Goal: Task Accomplishment & Management: Complete application form

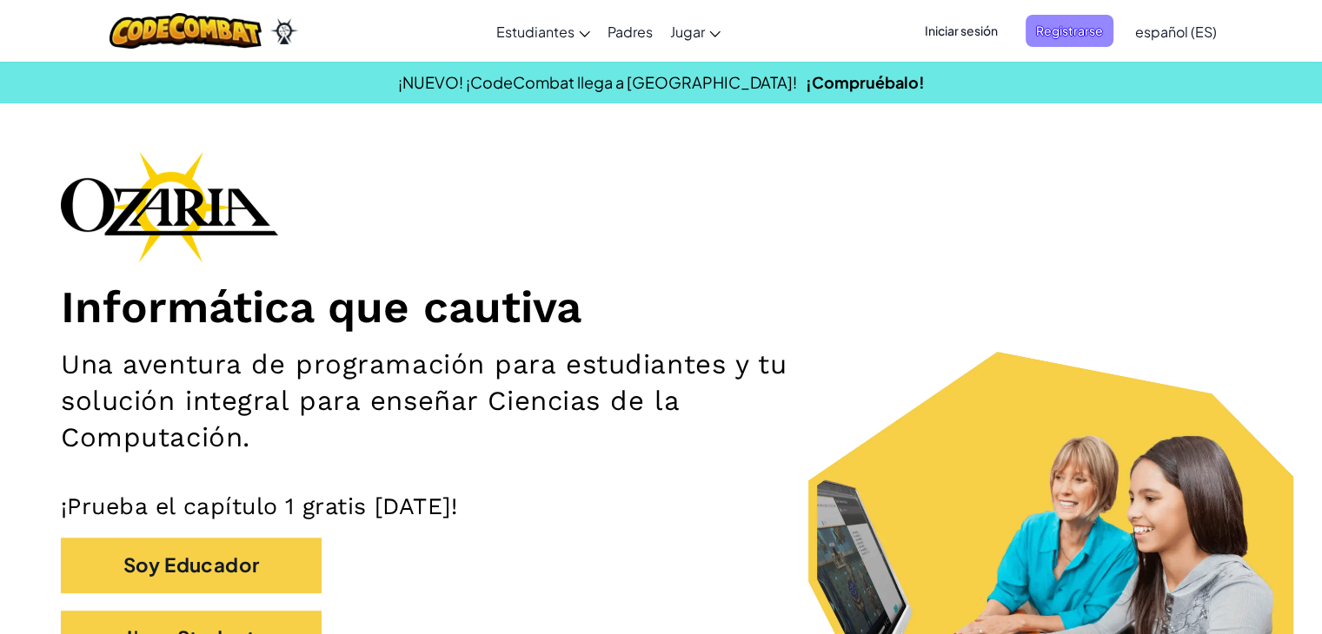
click at [1057, 28] on span "Registrarse" at bounding box center [1069, 31] width 88 height 32
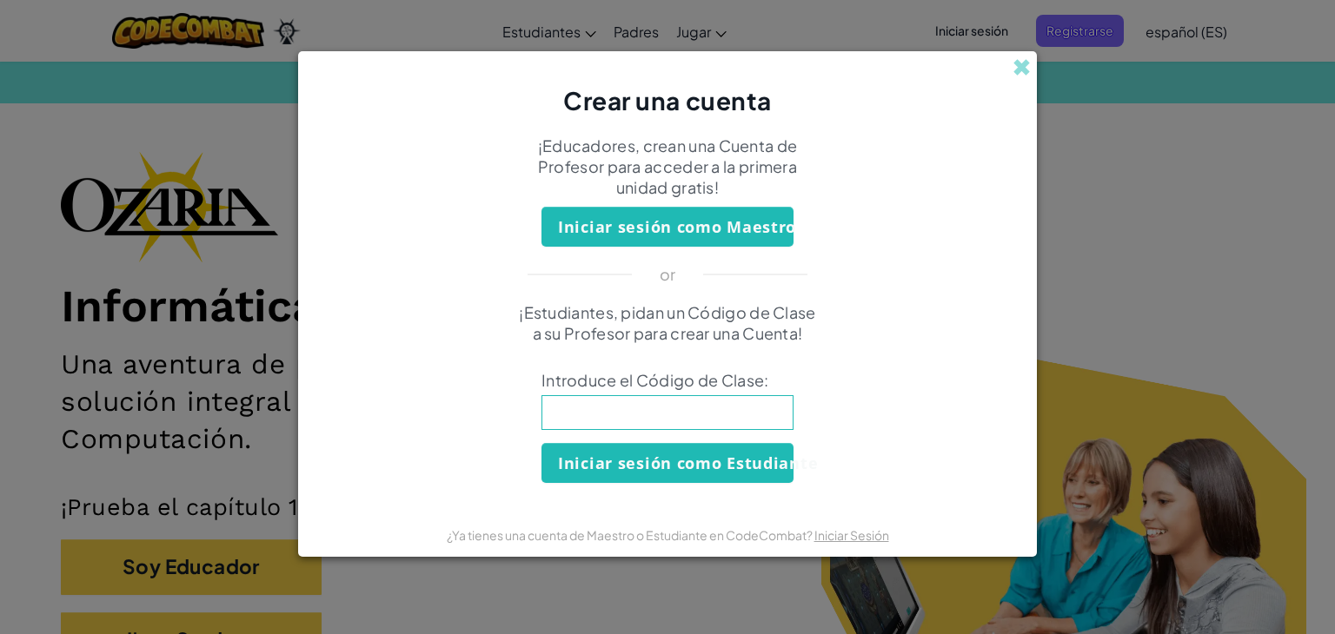
click at [772, 407] on input at bounding box center [667, 412] width 252 height 35
type input "HappyLegBell"
click at [653, 459] on button "Iniciar sesión como Estudiante" at bounding box center [667, 463] width 252 height 40
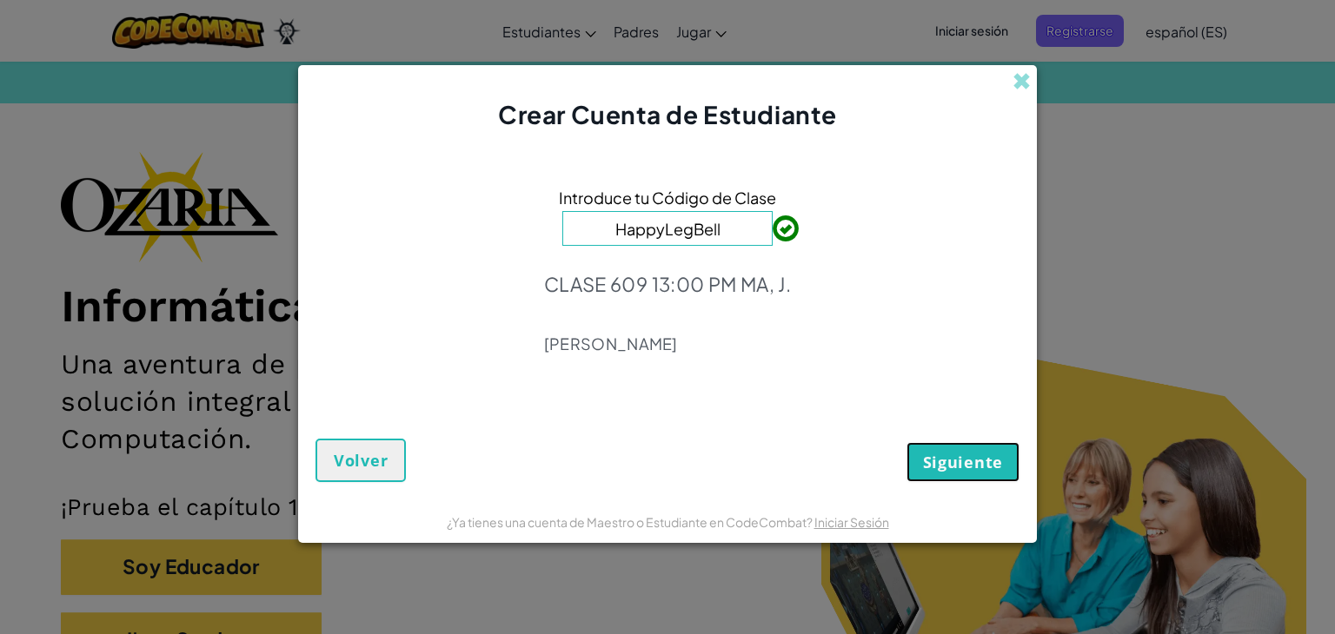
click at [988, 460] on span "Siguiente" at bounding box center [963, 462] width 80 height 21
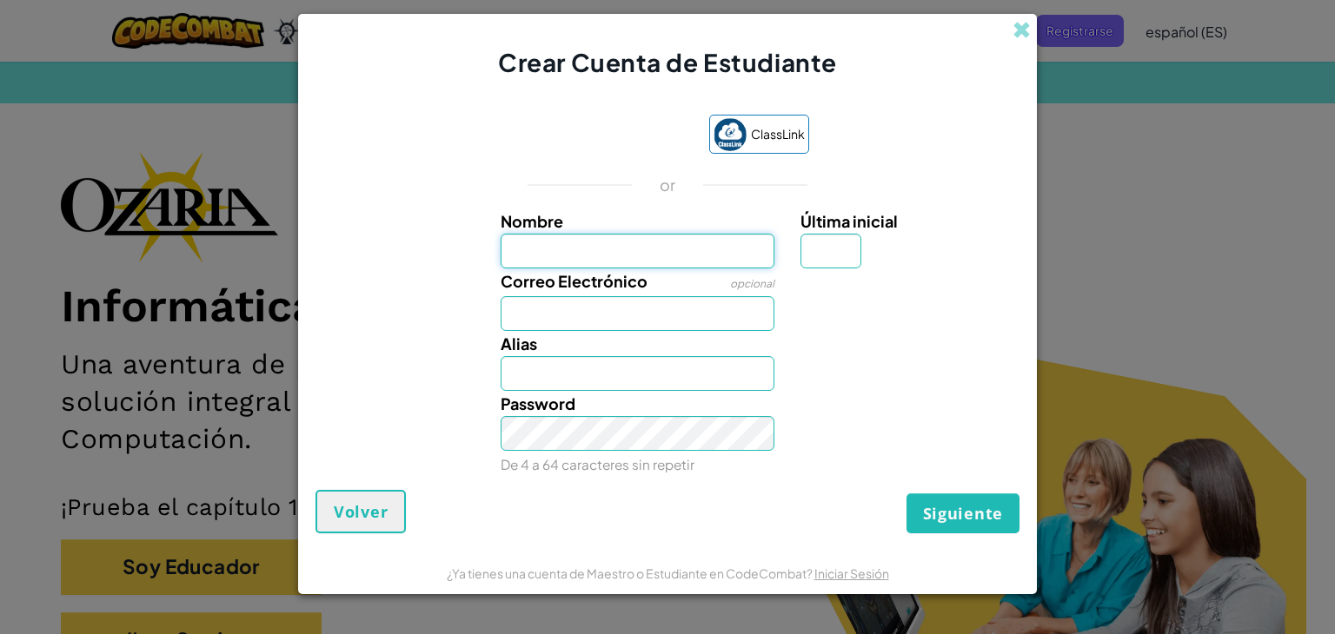
click at [593, 251] on input "Nombre" at bounding box center [637, 251] width 275 height 35
type input "[PERSON_NAME]"
click at [594, 318] on input "Correo Electrónico" at bounding box center [637, 313] width 275 height 35
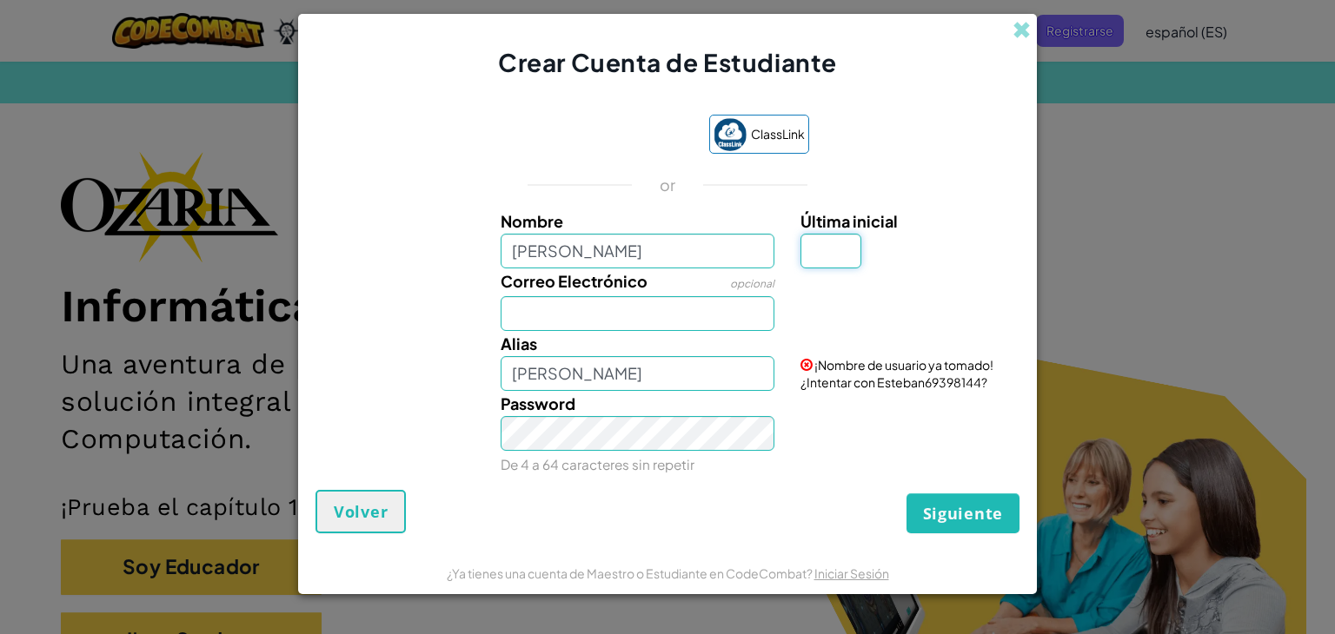
click at [845, 241] on input "Última inicial" at bounding box center [830, 251] width 61 height 35
type input "e"
type input "E"
type input "[PERSON_NAME]"
click at [653, 325] on input "Correo Electrónico" at bounding box center [637, 313] width 275 height 35
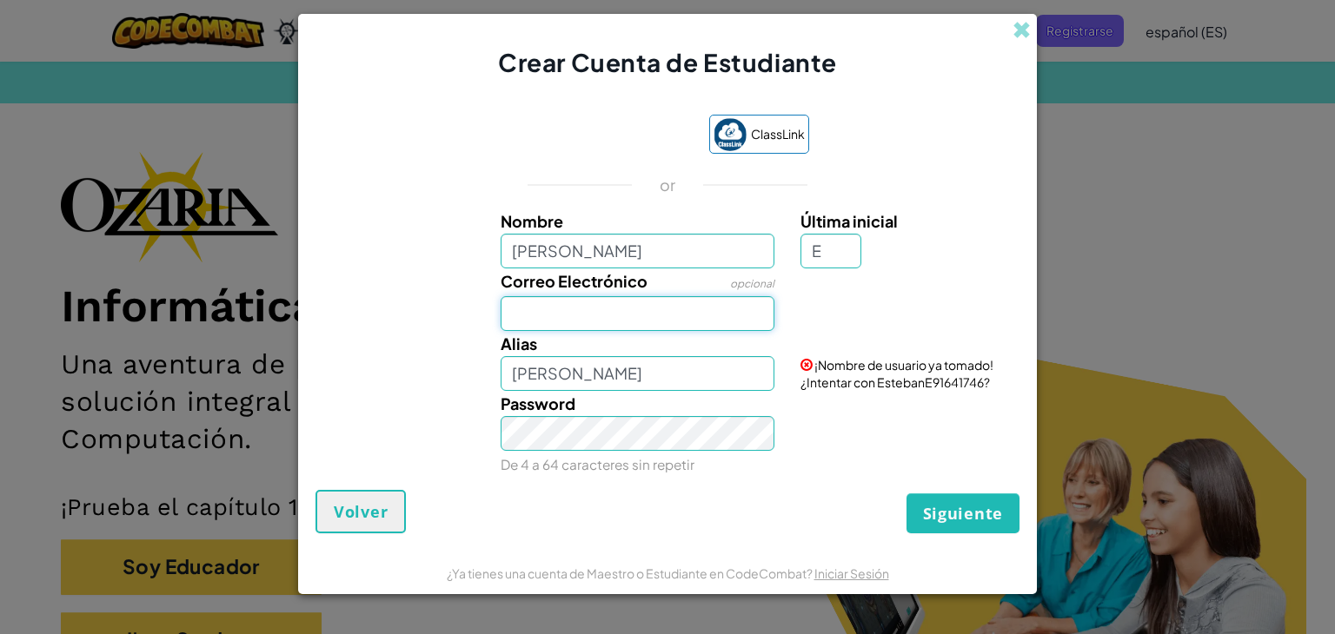
type input "[EMAIL_ADDRESS][DOMAIN_NAME]"
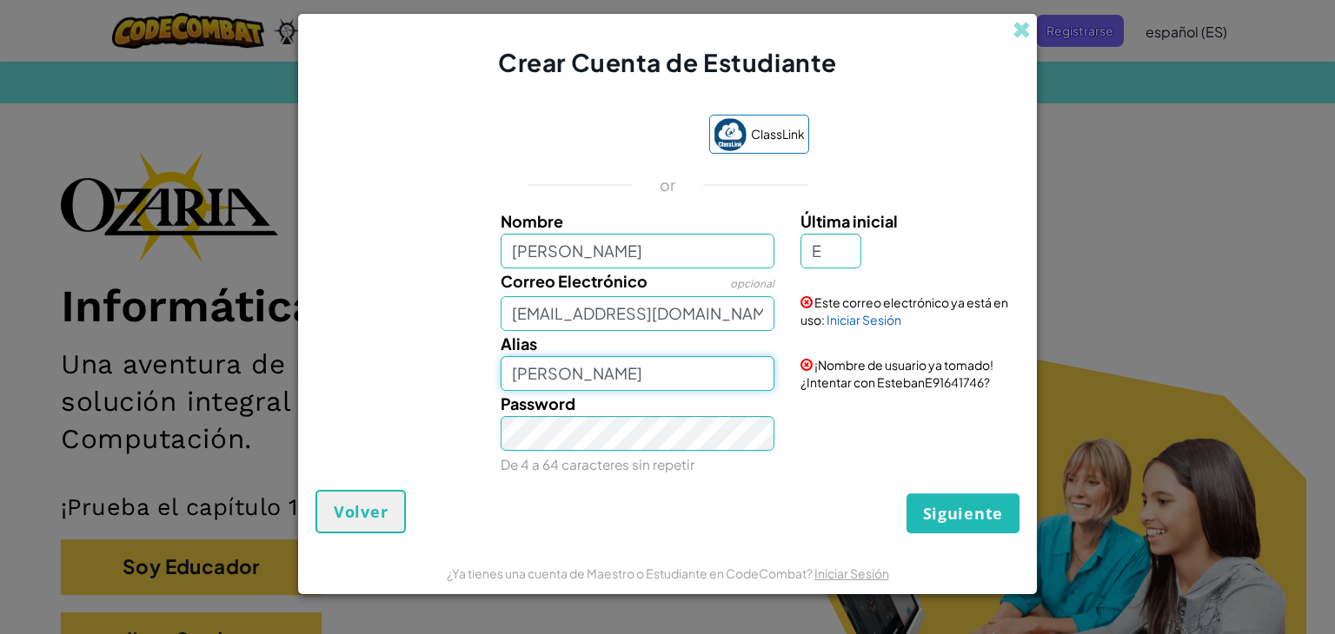
click at [626, 373] on input "[PERSON_NAME]" at bounding box center [637, 373] width 275 height 35
click at [605, 377] on input "[PERSON_NAME]" at bounding box center [637, 373] width 275 height 35
type input "[PERSON_NAME]"
click at [834, 248] on input "E" at bounding box center [830, 251] width 61 height 35
type input "g"
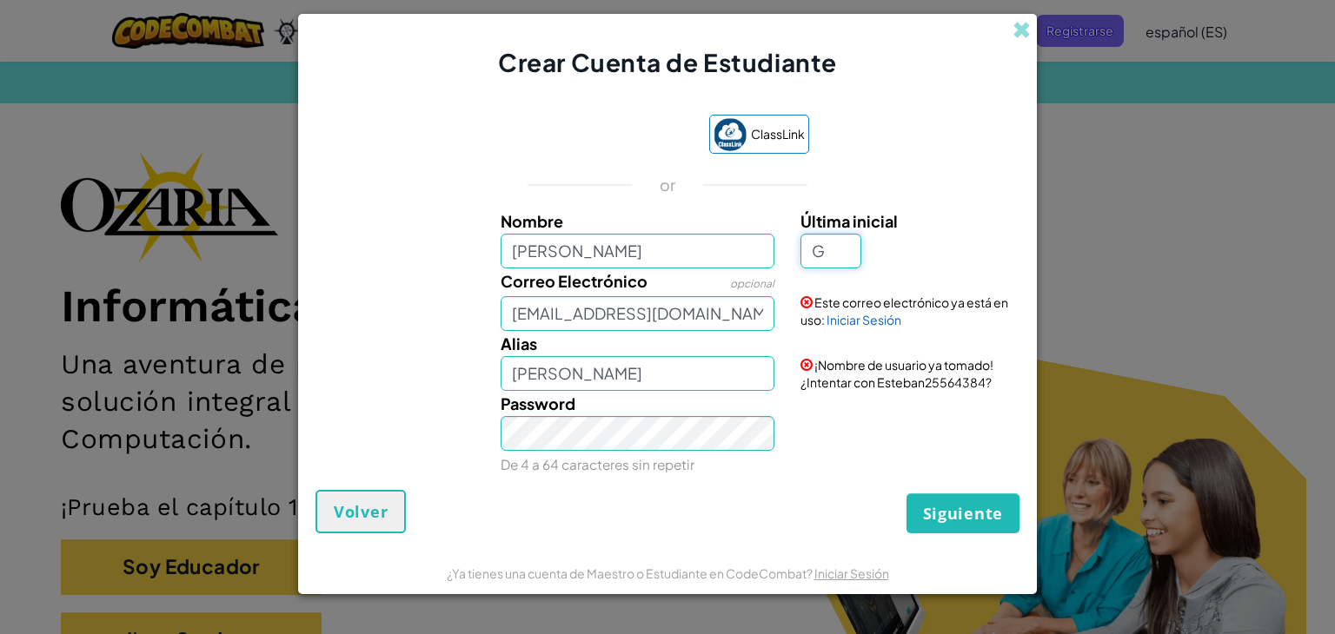
type input "G"
click at [631, 365] on input "EstebanG" at bounding box center [637, 373] width 275 height 35
click at [906, 494] on button "Siguiente" at bounding box center [962, 514] width 113 height 40
type input "EstebanG1323"
click at [906, 494] on button "Siguiente" at bounding box center [962, 514] width 113 height 40
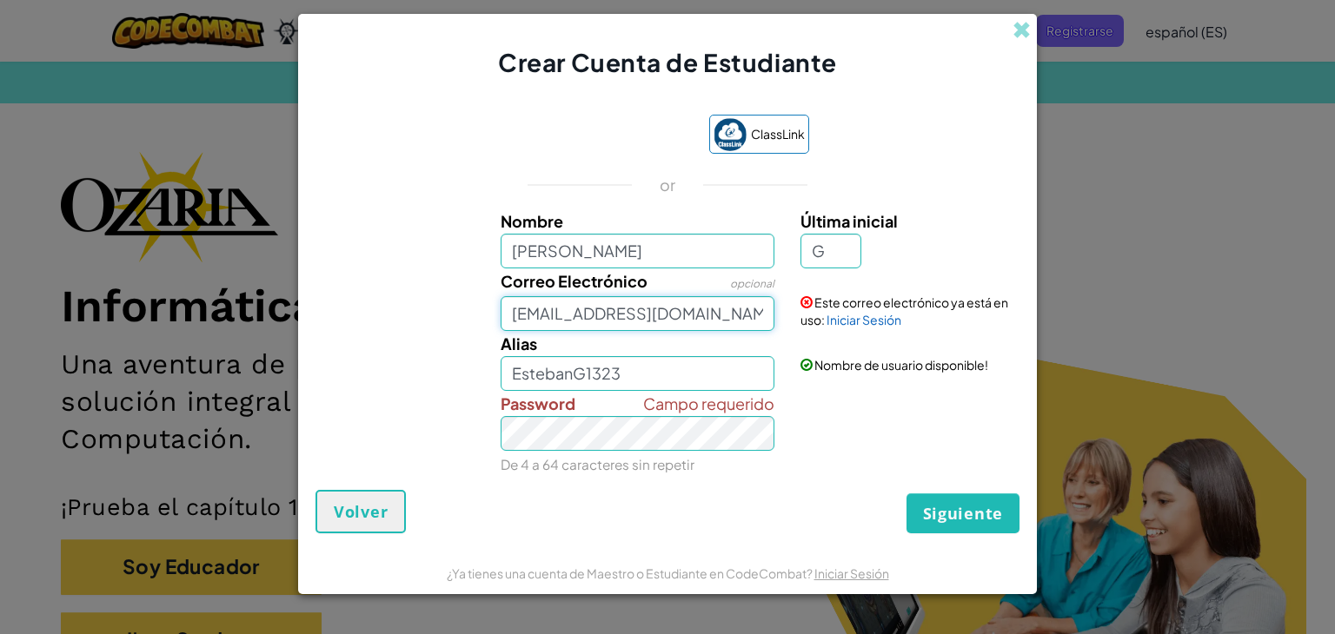
click at [721, 324] on input "[EMAIL_ADDRESS][DOMAIN_NAME]" at bounding box center [637, 313] width 275 height 35
click at [906, 494] on button "Siguiente" at bounding box center [962, 514] width 113 height 40
click at [871, 327] on link "Iniciar Sesión" at bounding box center [863, 320] width 75 height 16
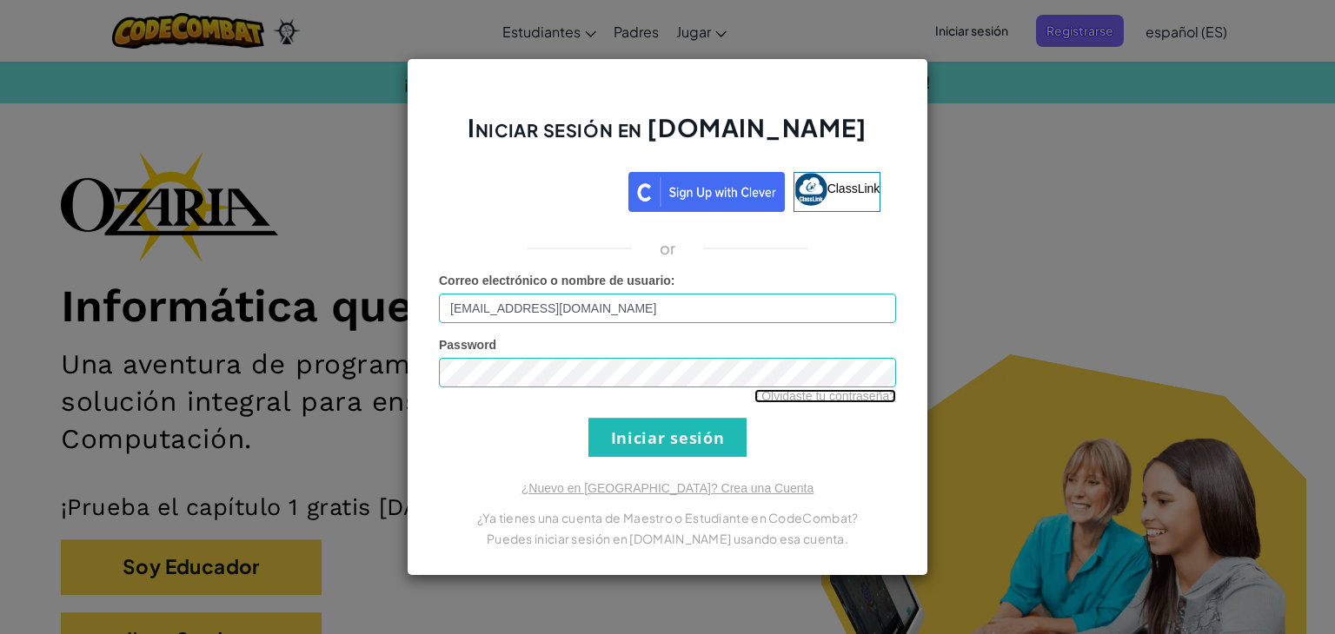
click at [824, 402] on link "¿Olvidaste tu contraseña?" at bounding box center [825, 396] width 142 height 14
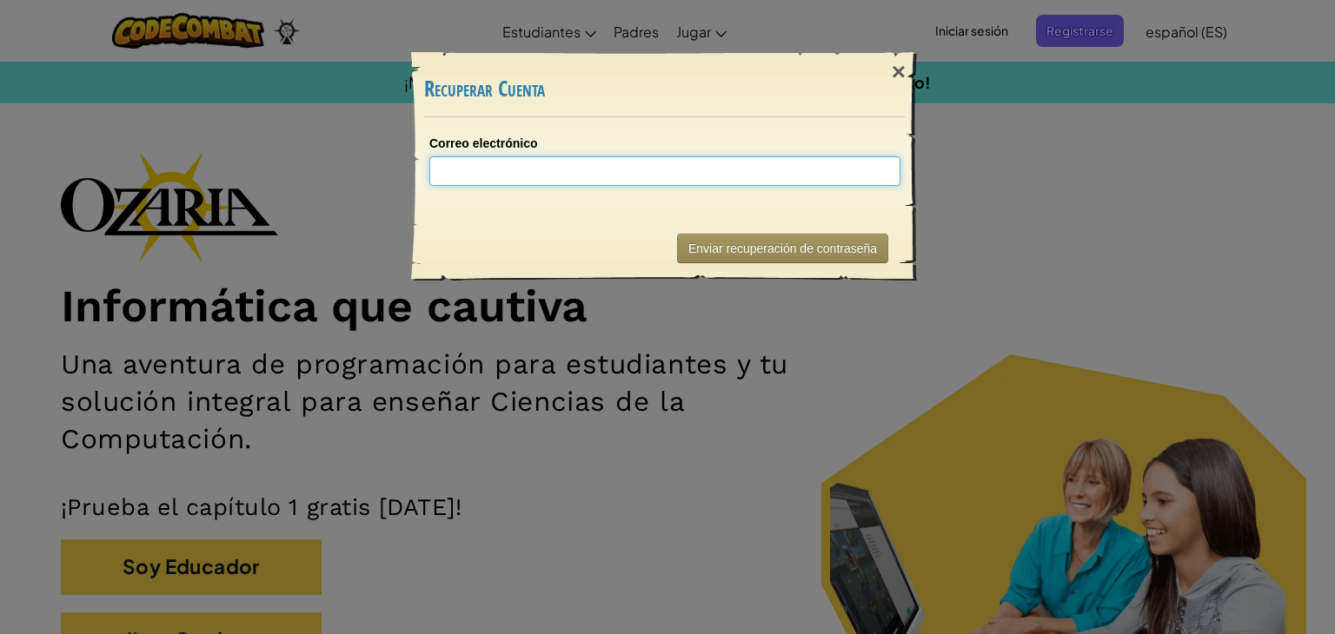
type input "a"
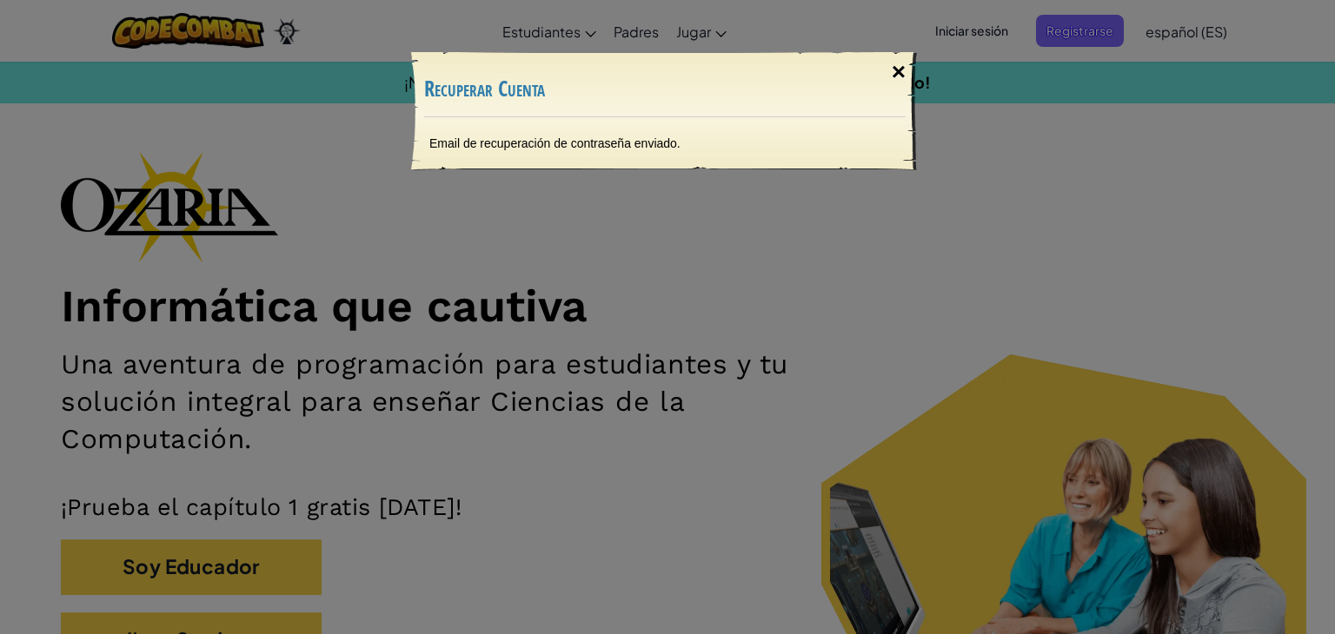
click at [897, 75] on div "×" at bounding box center [898, 72] width 40 height 50
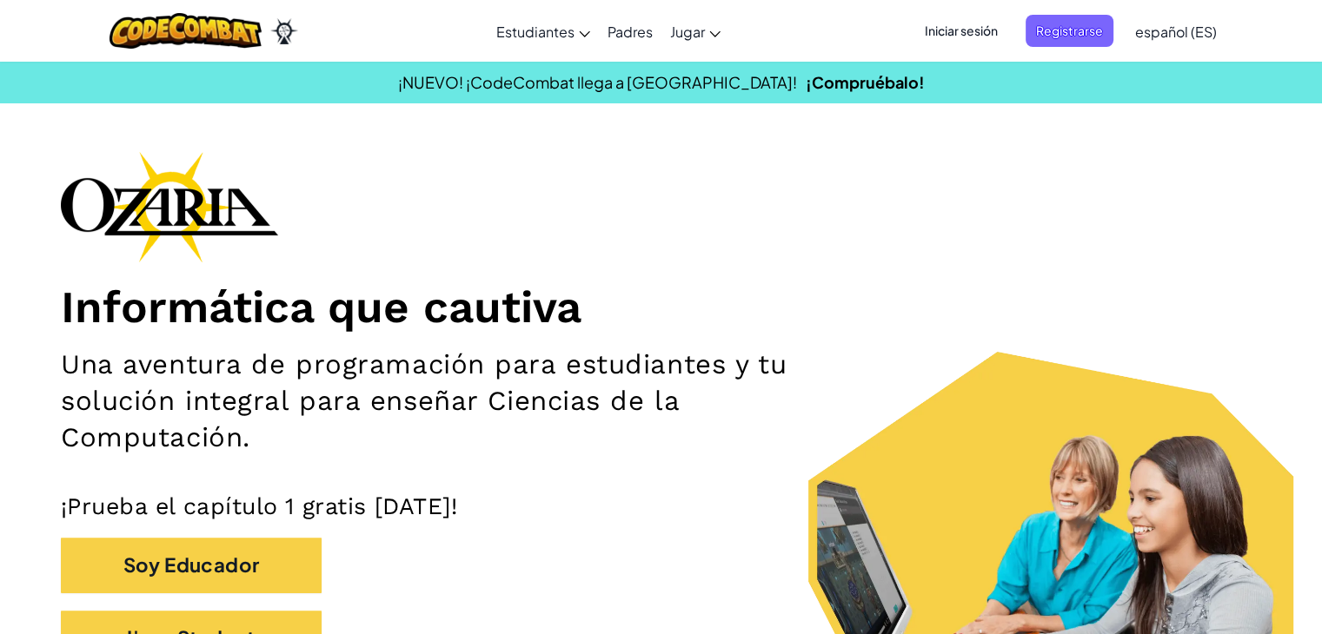
click at [964, 30] on span "Iniciar sesión" at bounding box center [961, 31] width 94 height 32
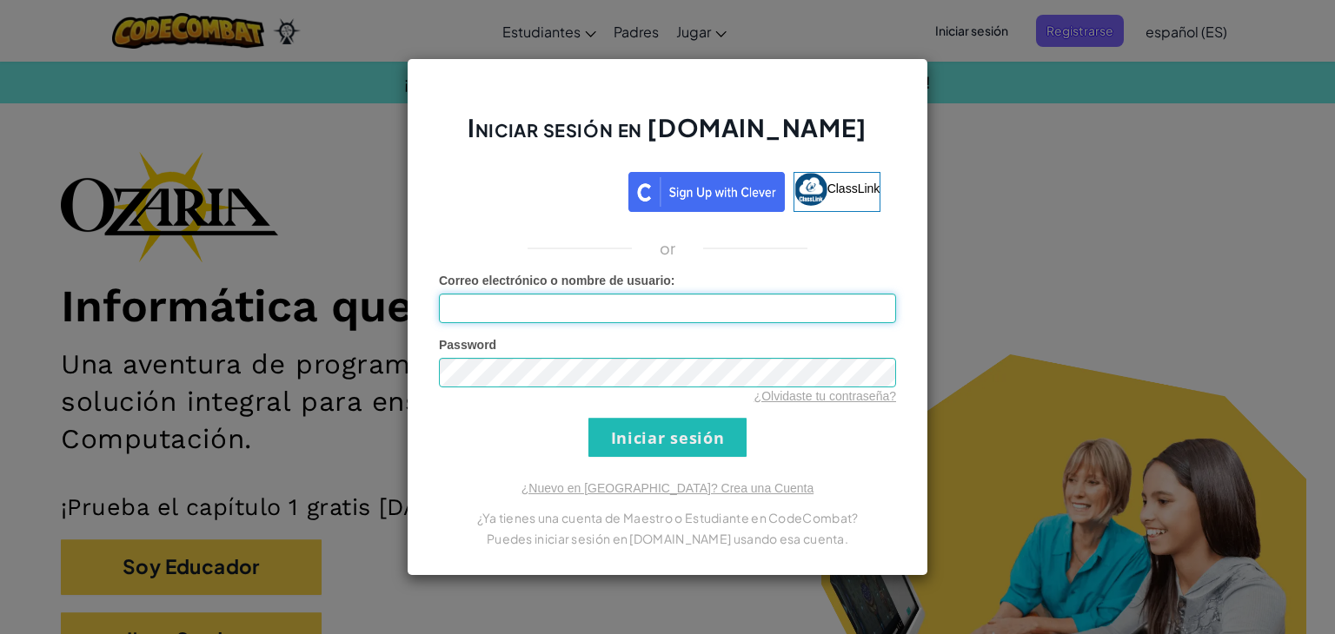
click at [612, 304] on input "Correo electrónico o nombre de usuario :" at bounding box center [667, 309] width 457 height 30
type input "[EMAIL_ADDRESS][DOMAIN_NAME]"
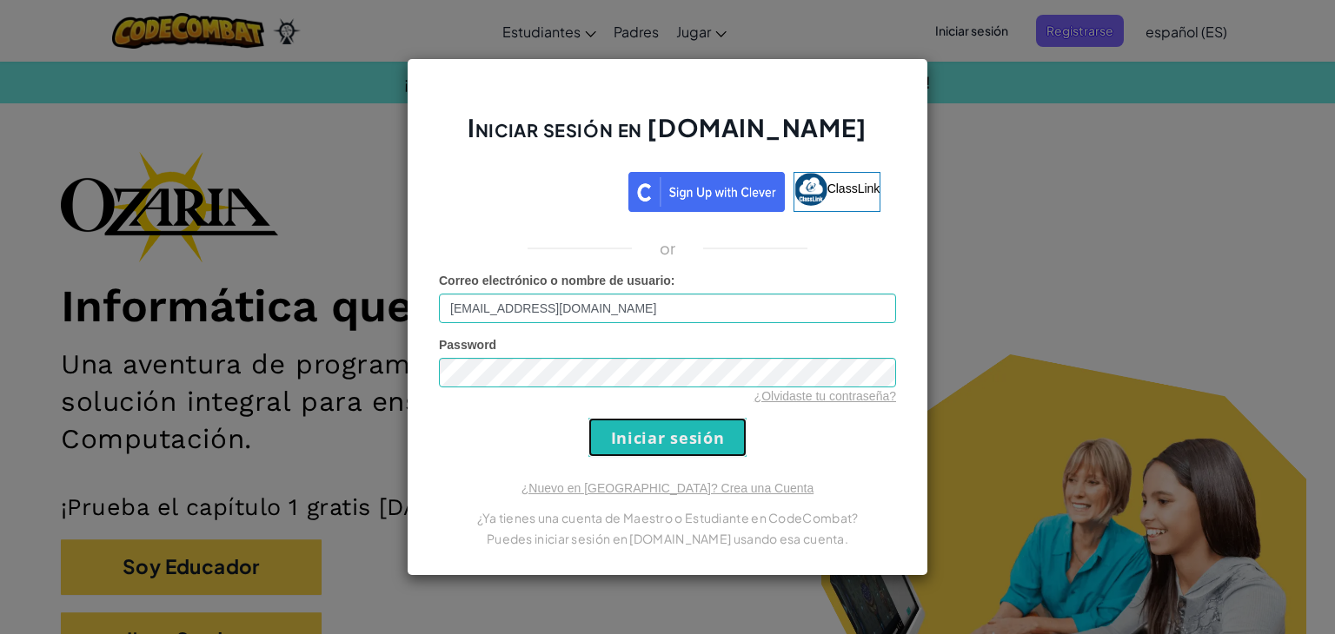
click at [685, 428] on input "Iniciar sesión" at bounding box center [667, 437] width 158 height 39
